Goal: Find contact information: Find contact information

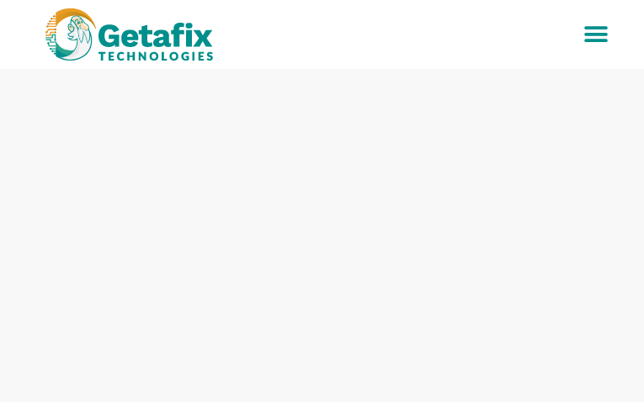
type input "XktjquLIFKqk"
type input "UhbGRjEwKRvaQk"
type input "[EMAIL_ADDRESS][DOMAIN_NAME]"
type input "8946437108"
type input "HqhVtdCbPvF"
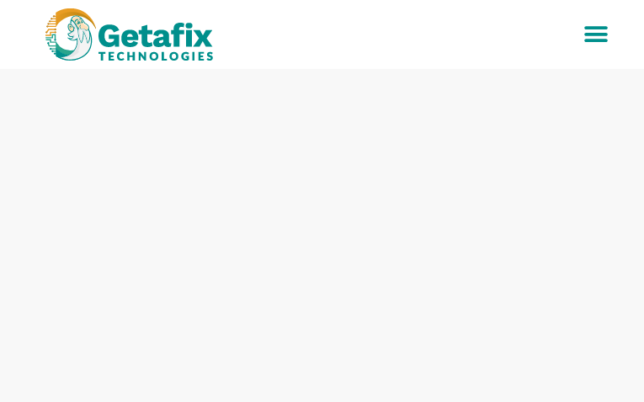
type input "ZhATJSrw"
type input "[EMAIL_ADDRESS][DOMAIN_NAME]"
type input "2883484998"
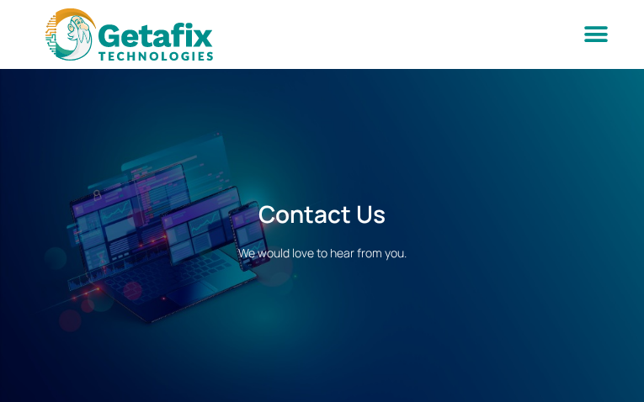
type input "WGeMHIXOuqXQsF"
type input "IxBaqdQk"
type input "[EMAIL_ADDRESS][DOMAIN_NAME]"
type input "3936797012"
